Goal: Navigation & Orientation: Find specific page/section

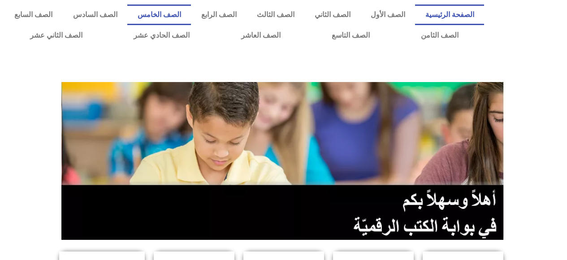
click at [191, 12] on link "الصف الخامس" at bounding box center [159, 14] width 64 height 21
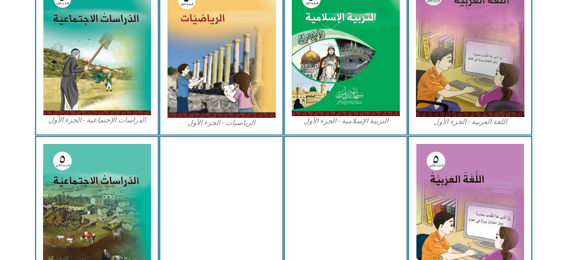
scroll to position [308, 0]
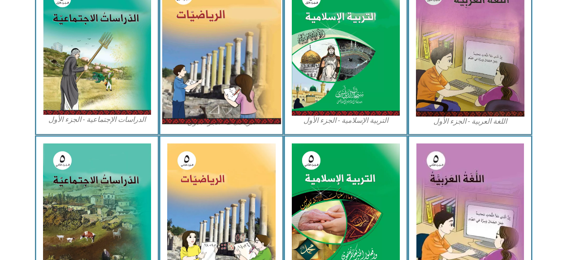
click at [262, 96] on img at bounding box center [221, 49] width 119 height 150
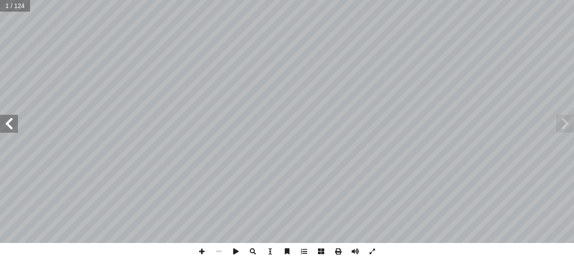
click at [11, 122] on span at bounding box center [9, 124] width 18 height 18
click at [10, 131] on span at bounding box center [9, 124] width 18 height 18
click at [9, 125] on span at bounding box center [9, 124] width 18 height 18
click at [7, 123] on span at bounding box center [9, 124] width 18 height 18
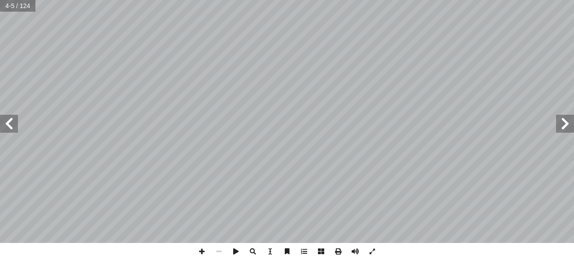
click at [9, 123] on span at bounding box center [9, 124] width 18 height 18
click at [5, 123] on span at bounding box center [9, 124] width 18 height 18
click at [4, 122] on span at bounding box center [9, 124] width 18 height 18
click at [10, 123] on span at bounding box center [9, 124] width 18 height 18
click at [11, 122] on span at bounding box center [9, 124] width 18 height 18
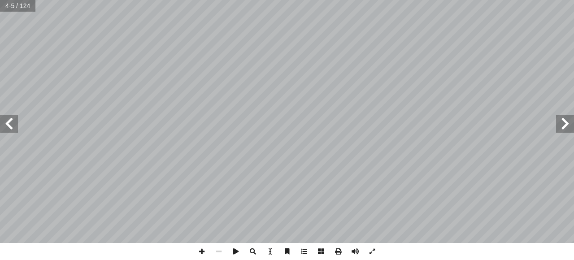
click at [10, 122] on span at bounding box center [9, 124] width 18 height 18
click at [11, 122] on span at bounding box center [9, 124] width 18 height 18
click at [12, 119] on span at bounding box center [9, 124] width 18 height 18
click at [16, 117] on span at bounding box center [9, 124] width 18 height 18
click at [9, 118] on span at bounding box center [9, 124] width 18 height 18
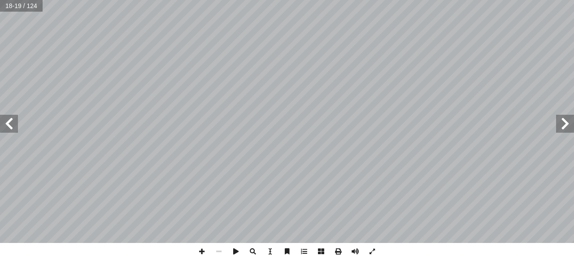
click at [11, 124] on span at bounding box center [9, 124] width 18 height 18
click at [12, 124] on span at bounding box center [9, 124] width 18 height 18
click at [17, 120] on span at bounding box center [9, 124] width 18 height 18
click at [14, 123] on span at bounding box center [9, 124] width 18 height 18
